Goal: Information Seeking & Learning: Learn about a topic

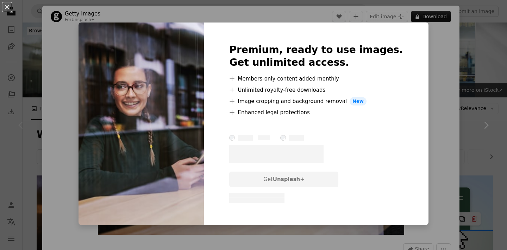
scroll to position [65, 0]
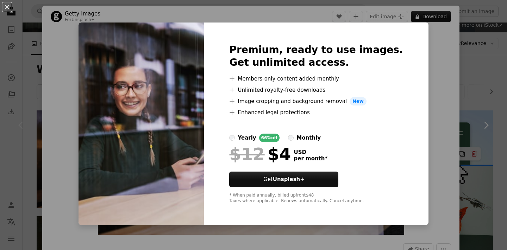
click at [424, 45] on div "An X shape Premium, ready to use images. Get unlimited access. A plus sign Memb…" at bounding box center [253, 125] width 507 height 250
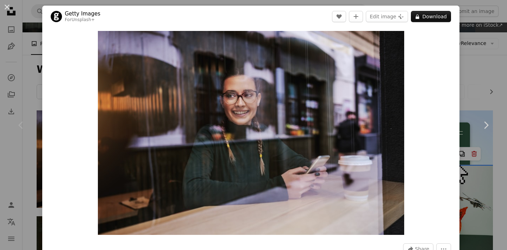
click at [483, 59] on div "An X shape Chevron left Chevron right Getty Images For Unsplash+ A heart A plus…" at bounding box center [253, 125] width 507 height 250
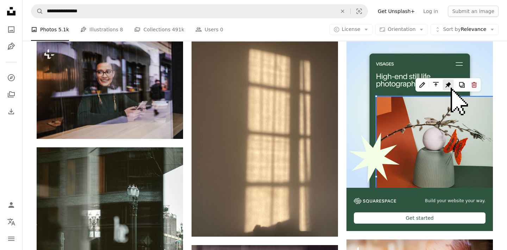
scroll to position [136, 0]
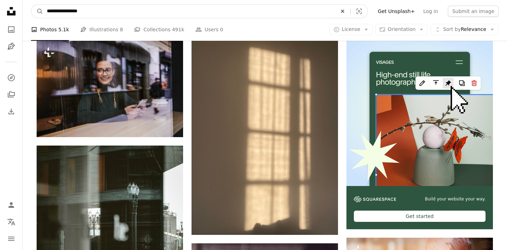
click at [344, 10] on icon "Find visuals sitewide" at bounding box center [342, 11] width 3 height 3
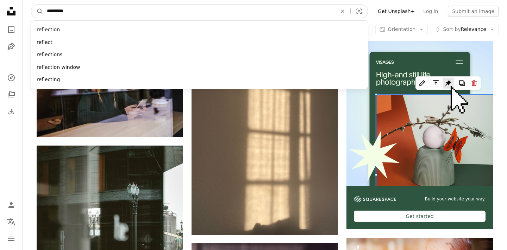
type input "**********"
click button "A magnifying glass" at bounding box center [37, 11] width 12 height 13
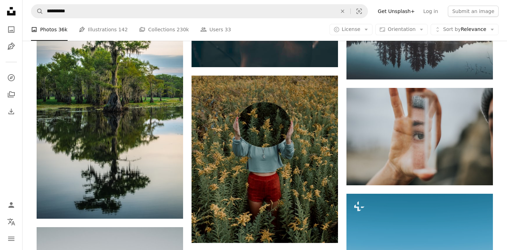
scroll to position [398, 0]
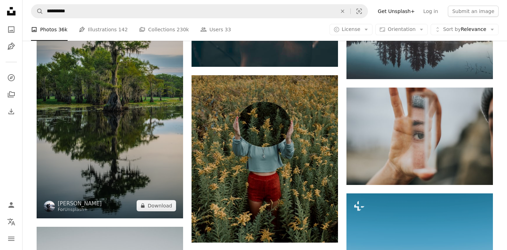
click at [102, 66] on img at bounding box center [110, 104] width 146 height 228
